Goal: Check status: Check status

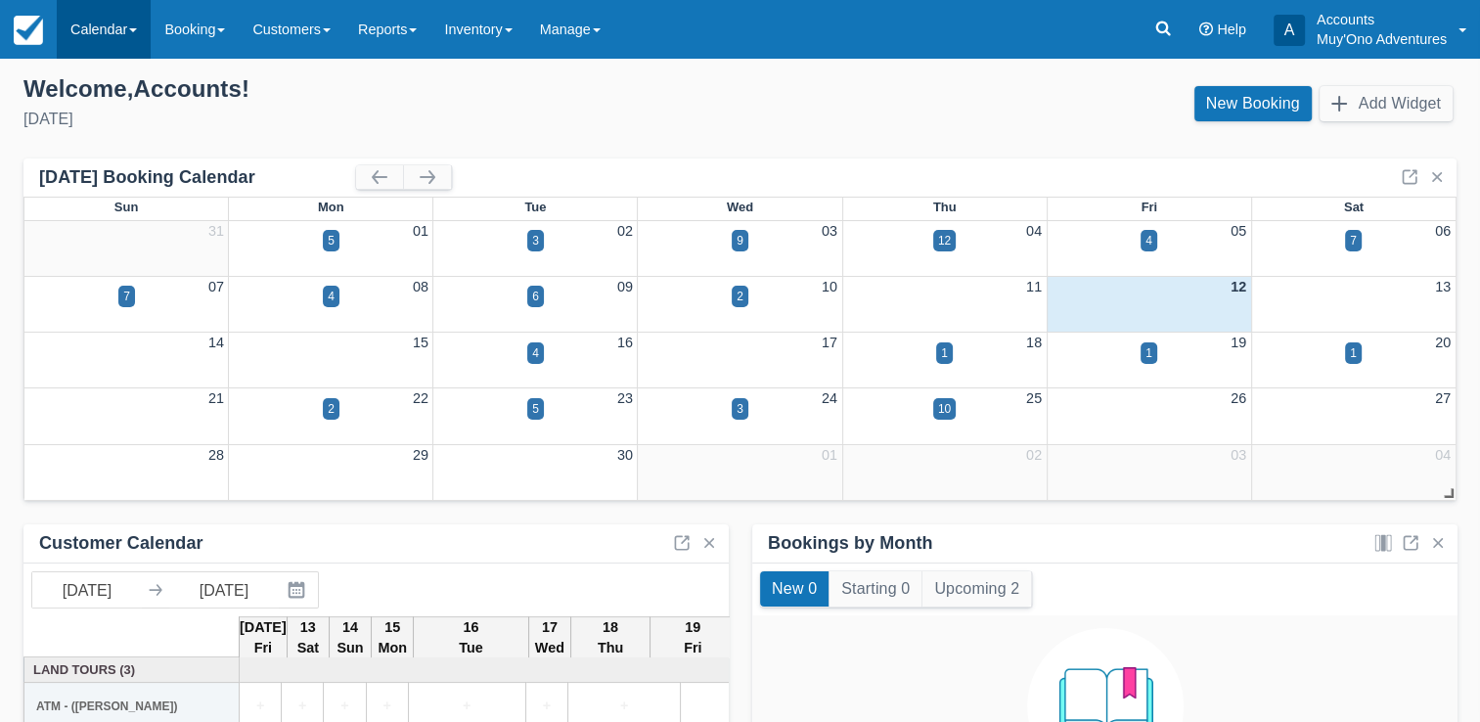
click at [112, 45] on link "Calendar" at bounding box center [104, 29] width 94 height 59
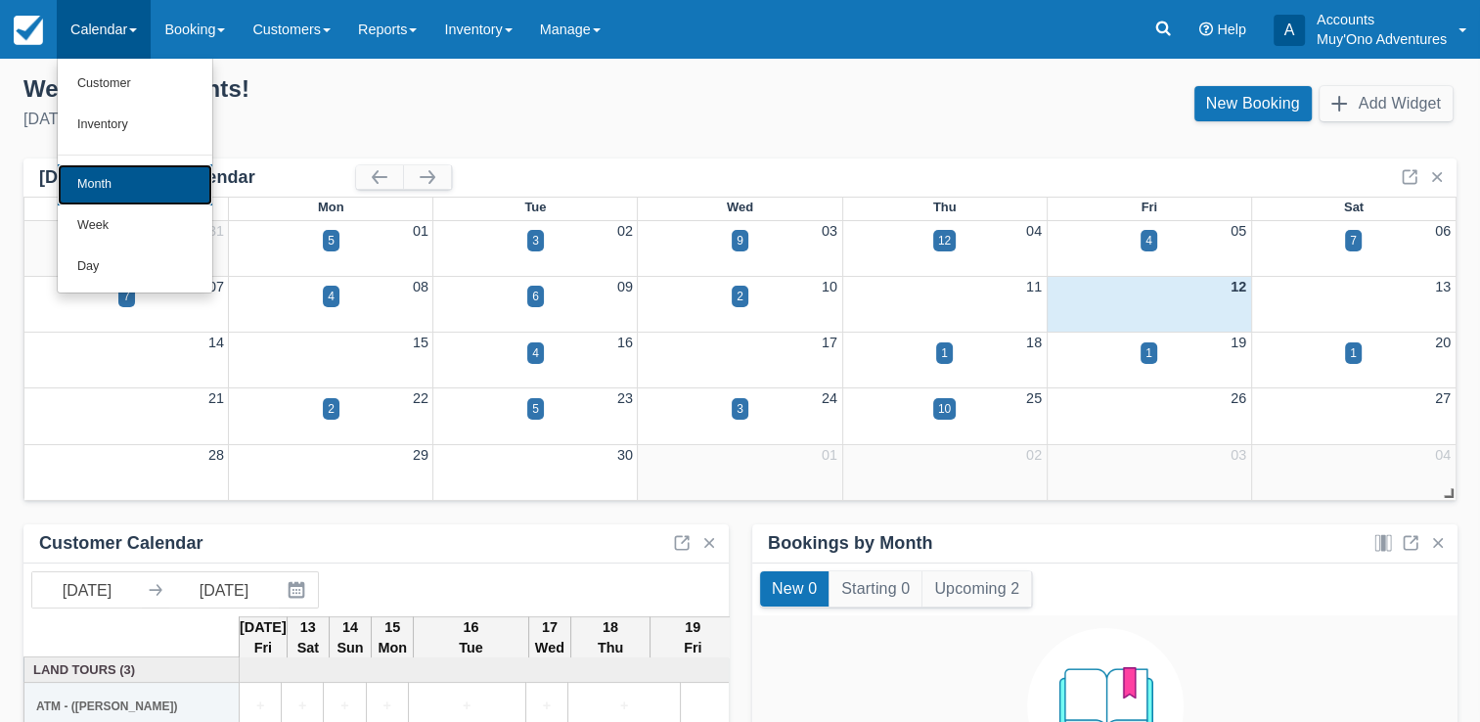
click at [100, 192] on link "Month" at bounding box center [135, 184] width 155 height 41
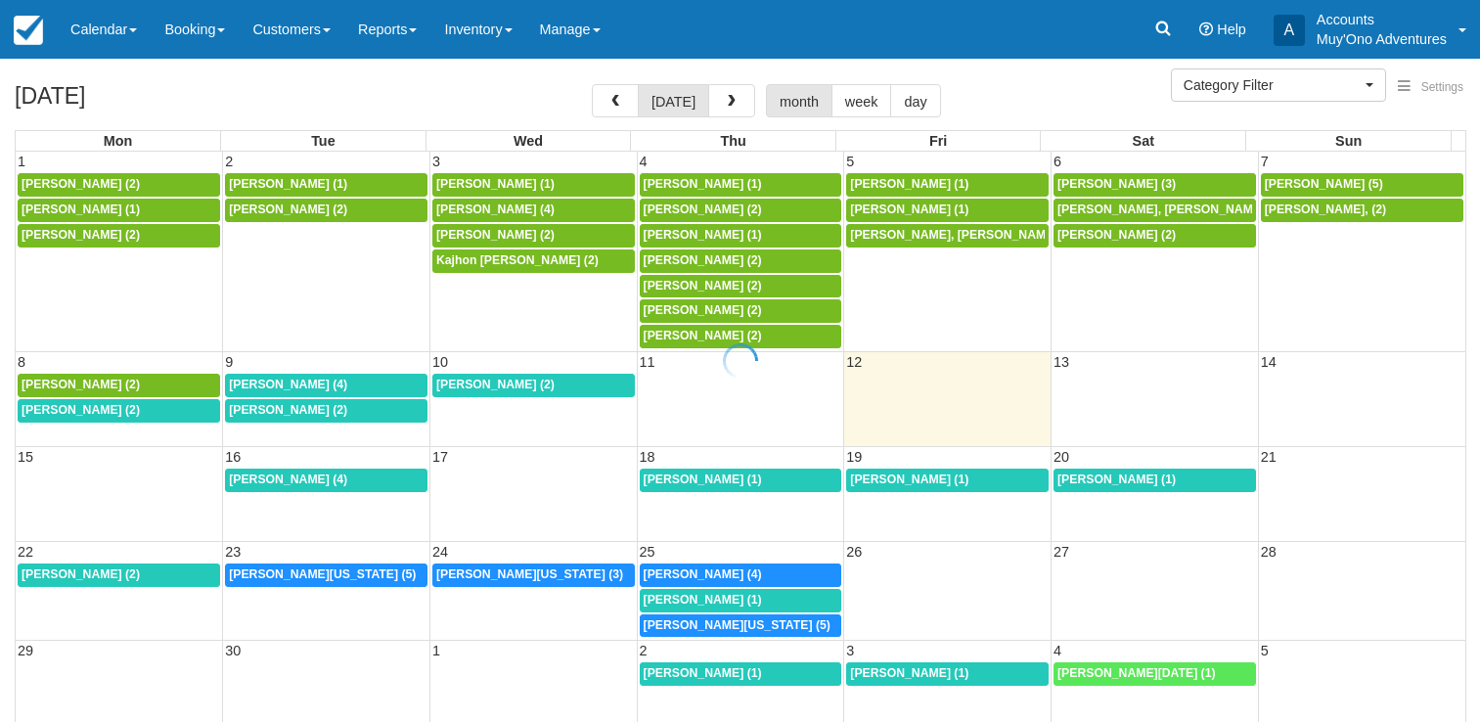
select select
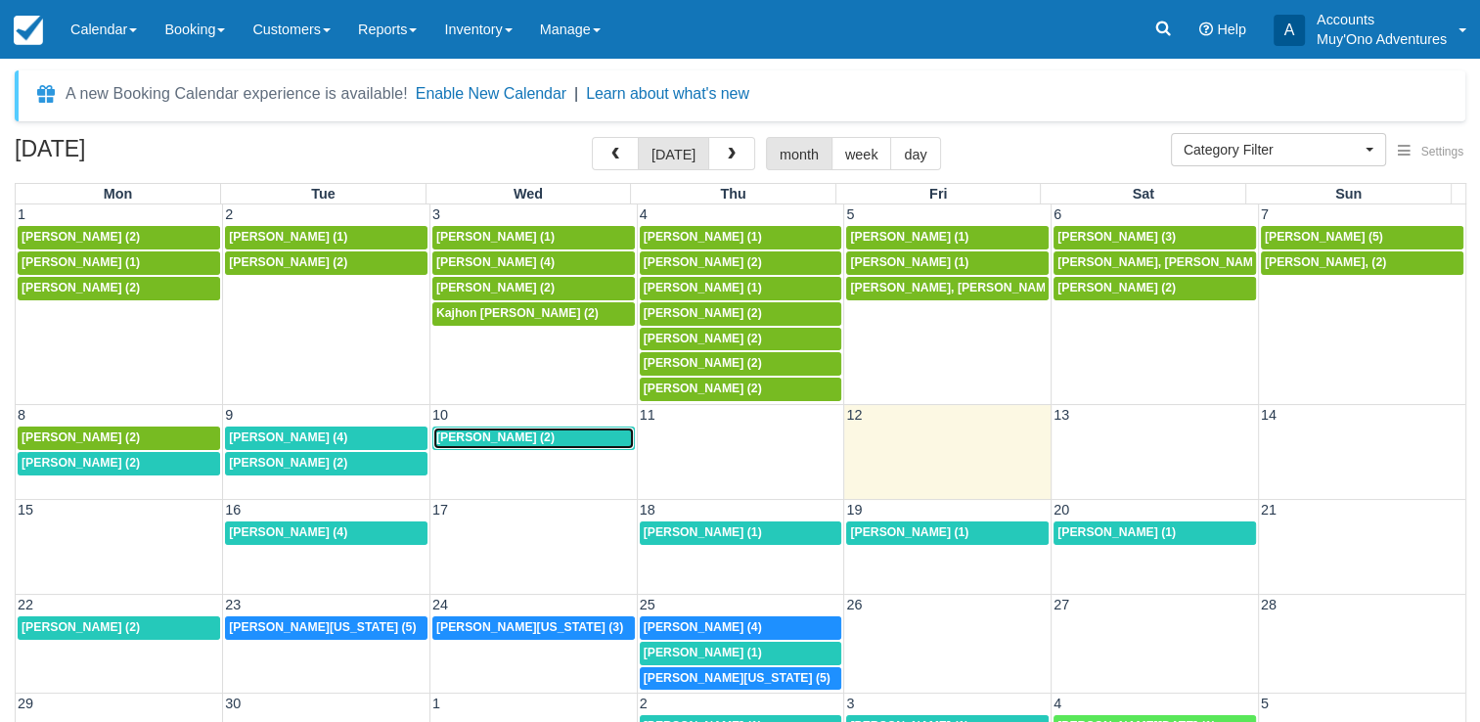
click at [528, 434] on div "8a [PERSON_NAME] (2)" at bounding box center [533, 438] width 195 height 16
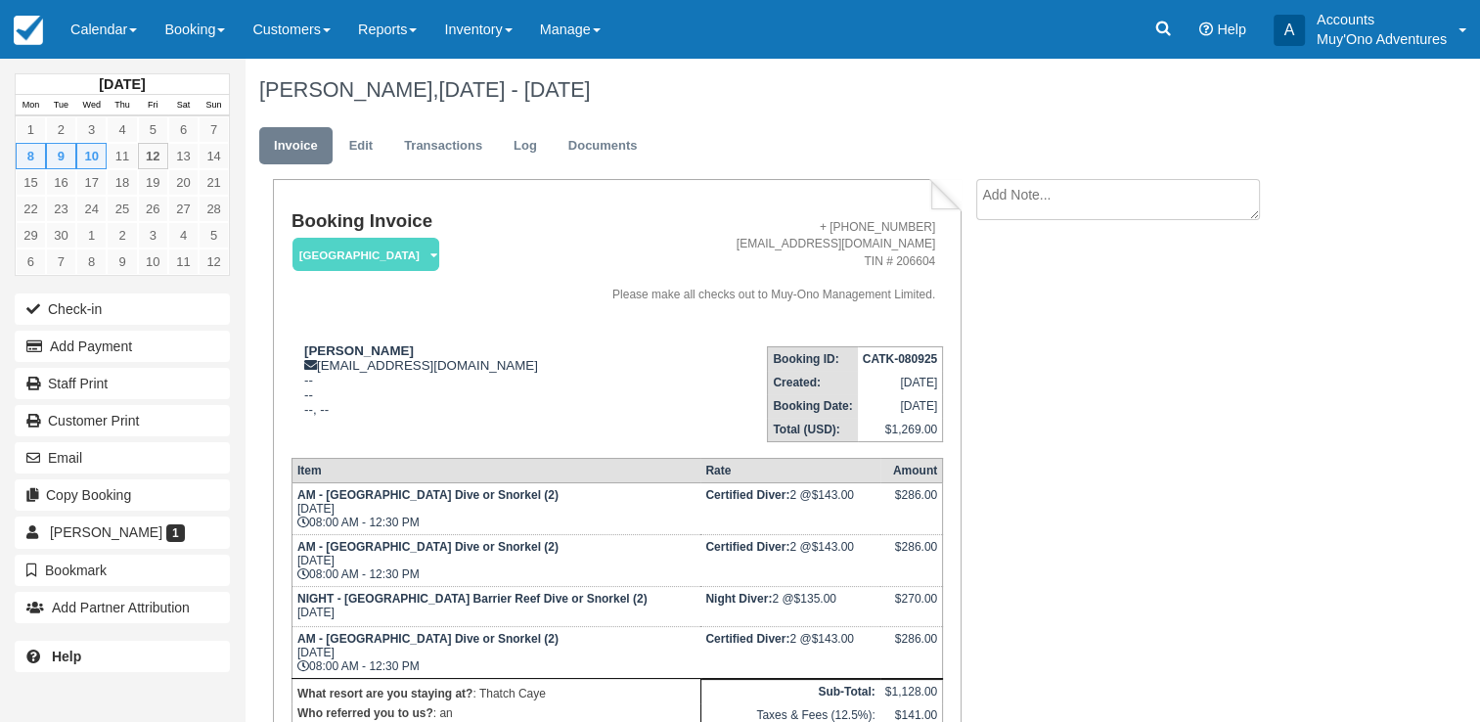
scroll to position [200, 0]
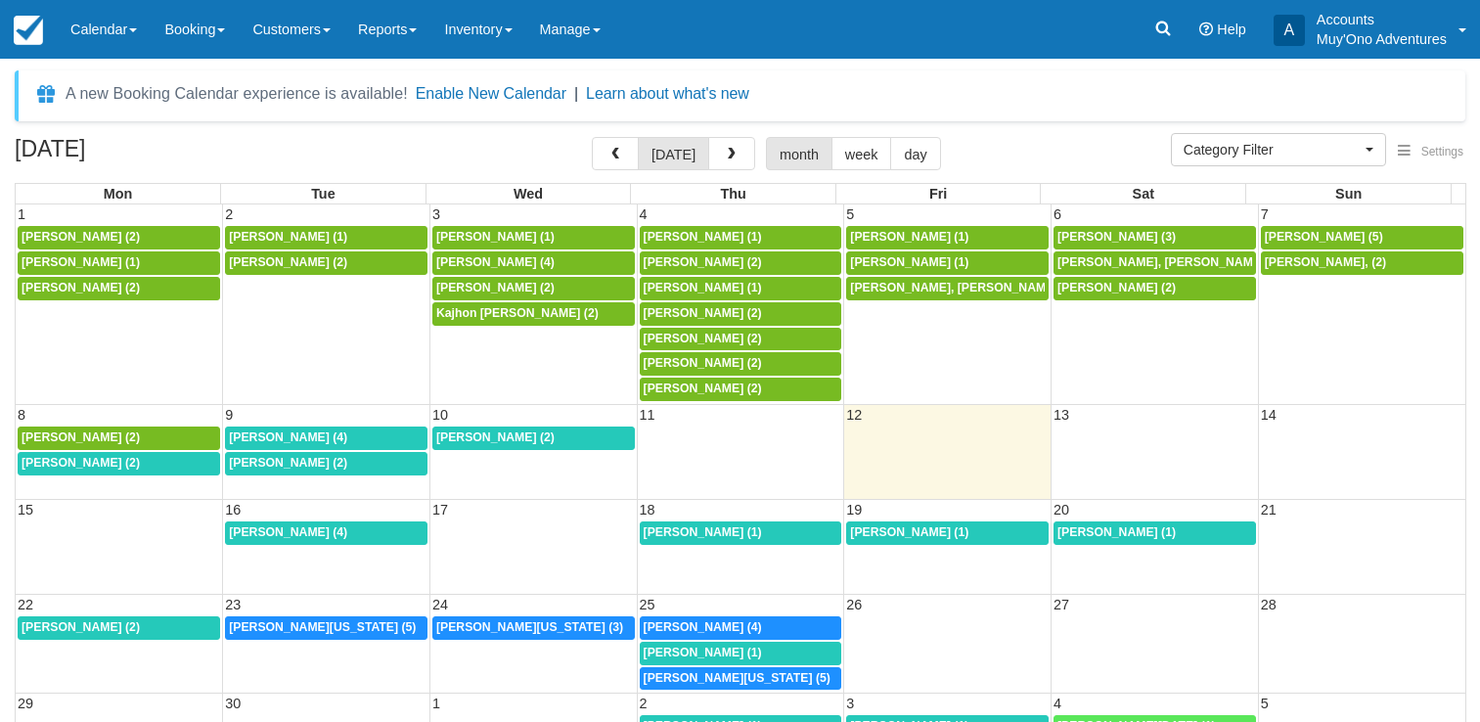
select select
